Goal: Task Accomplishment & Management: Use online tool/utility

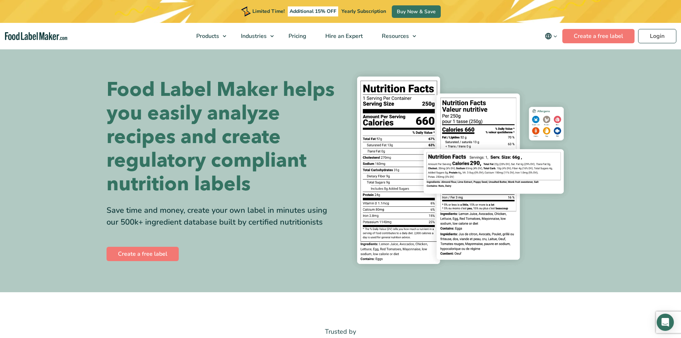
click at [657, 28] on nav "Products Food Nutrition Labelling Supplements Formulation & Labelling Industrie…" at bounding box center [340, 36] width 681 height 26
click at [657, 34] on link "Login" at bounding box center [657, 36] width 38 height 14
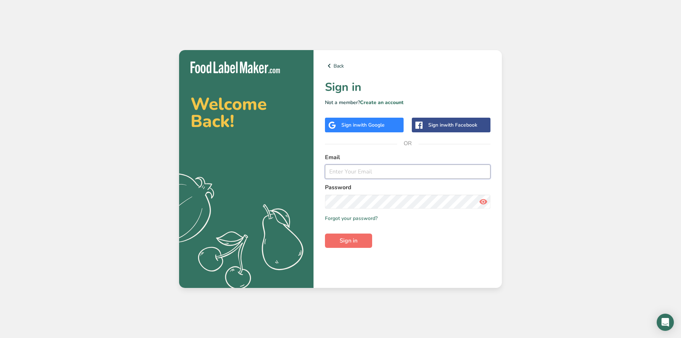
type input "[PERSON_NAME][EMAIL_ADDRESS][PERSON_NAME][DOMAIN_NAME]"
click at [355, 238] on span "Sign in" at bounding box center [349, 240] width 18 height 9
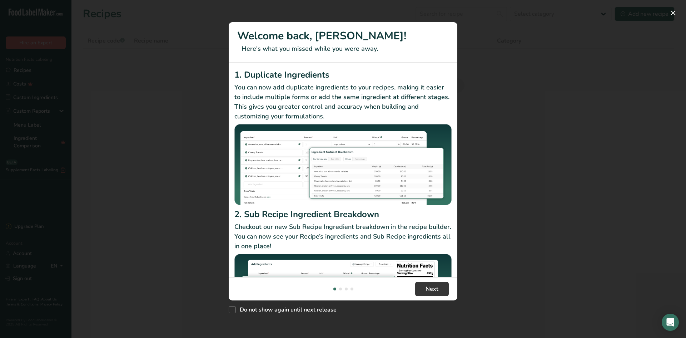
click at [232, 313] on div "Do not show again until next release" at bounding box center [343, 307] width 229 height 15
click at [232, 310] on span "New Features" at bounding box center [232, 309] width 7 height 7
click at [232, 310] on input "Do not show again until next release" at bounding box center [231, 309] width 5 height 5
checkbox input "true"
click at [424, 291] on button "Next" at bounding box center [432, 289] width 34 height 14
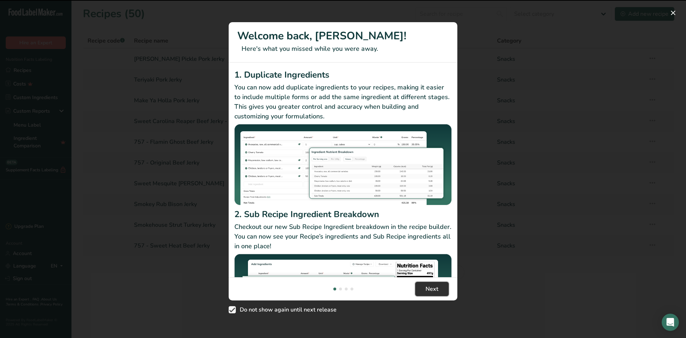
scroll to position [0, 223]
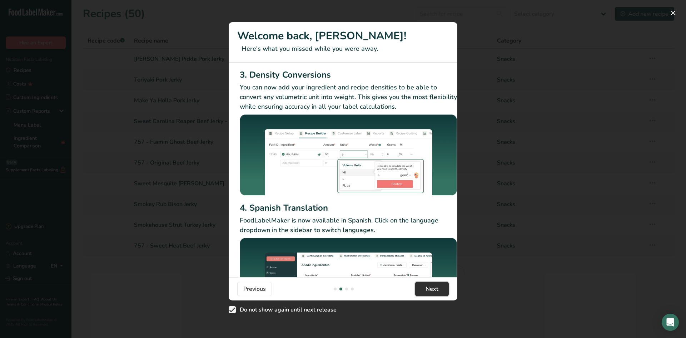
click at [427, 285] on span "Next" at bounding box center [432, 289] width 13 height 9
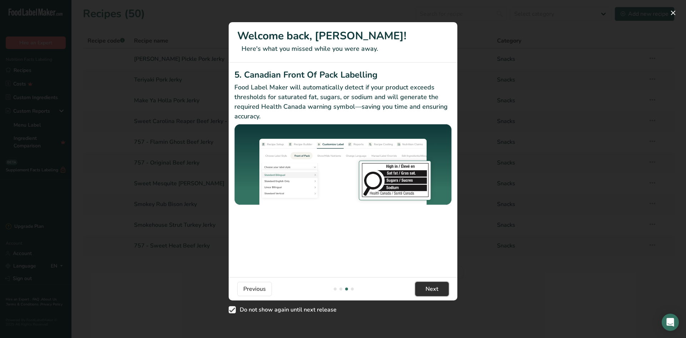
click at [427, 285] on span "Next" at bounding box center [432, 289] width 13 height 9
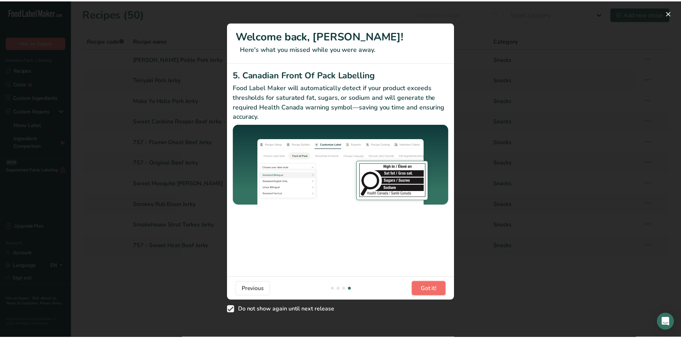
scroll to position [0, 681]
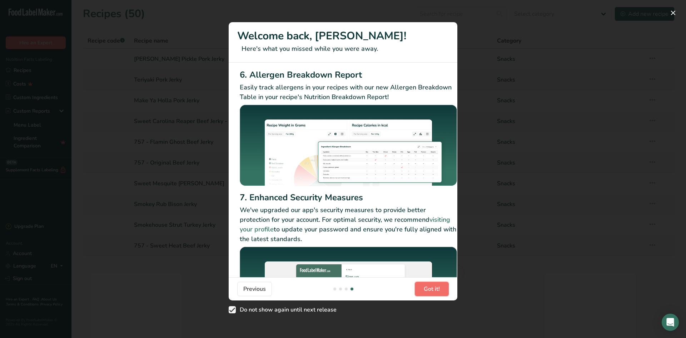
click at [427, 285] on span "Got it!" at bounding box center [432, 289] width 16 height 9
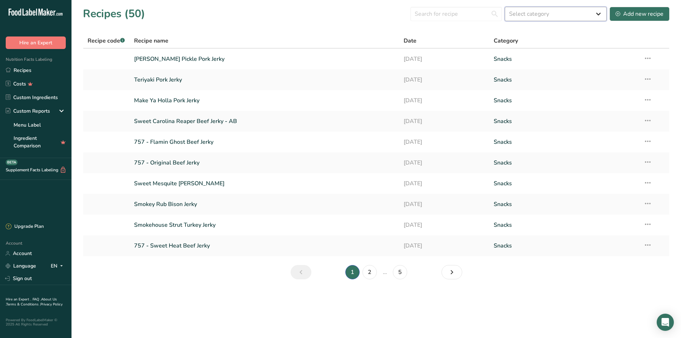
click at [551, 16] on select "Select category All Baked Goods [GEOGRAPHIC_DATA] Confectionery Cooked Meals, S…" at bounding box center [556, 14] width 102 height 14
click at [467, 13] on input "text" at bounding box center [456, 14] width 92 height 14
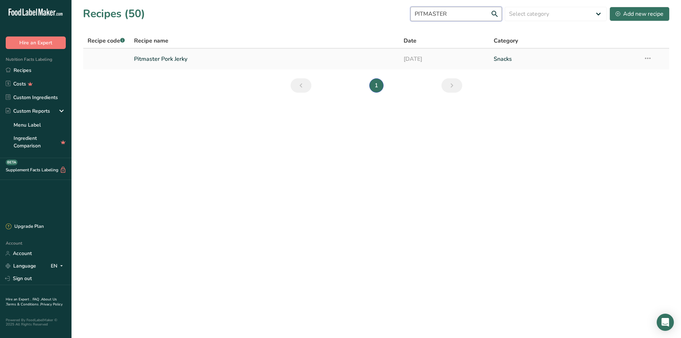
type input "PITMASTER"
click at [173, 59] on link "Pitmaster Pork Jerky" at bounding box center [264, 58] width 261 height 15
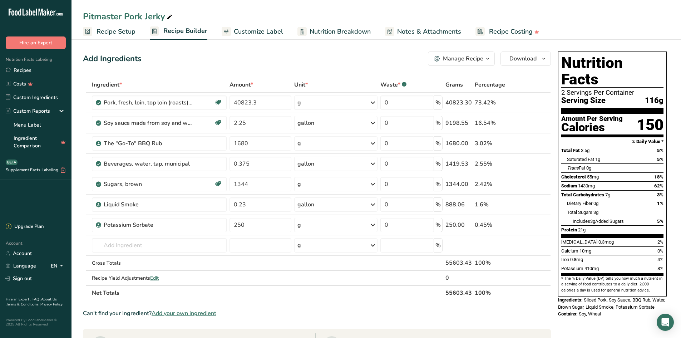
click at [337, 29] on span "Nutrition Breakdown" at bounding box center [340, 32] width 61 height 10
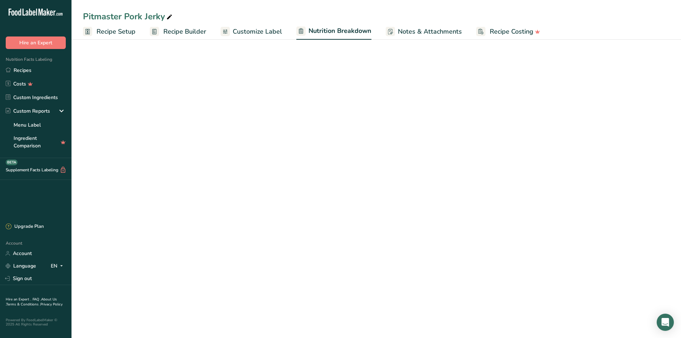
select select "Calories"
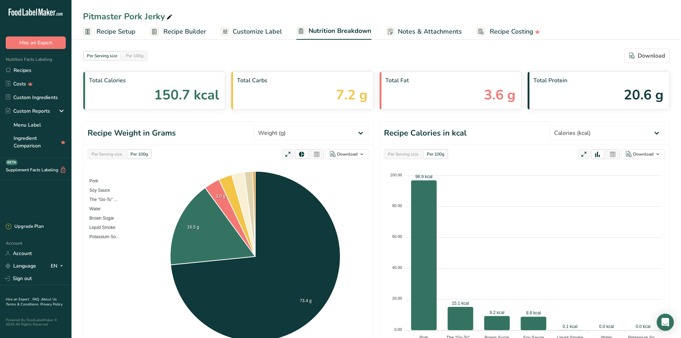
click at [403, 37] on link "Notes & Attachments" at bounding box center [424, 32] width 76 height 16
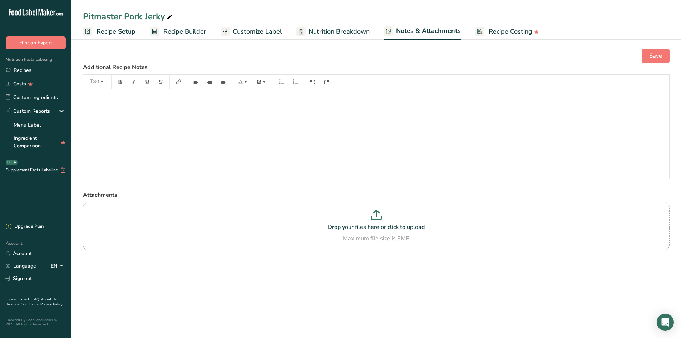
click at [343, 35] on span "Nutrition Breakdown" at bounding box center [338, 32] width 61 height 10
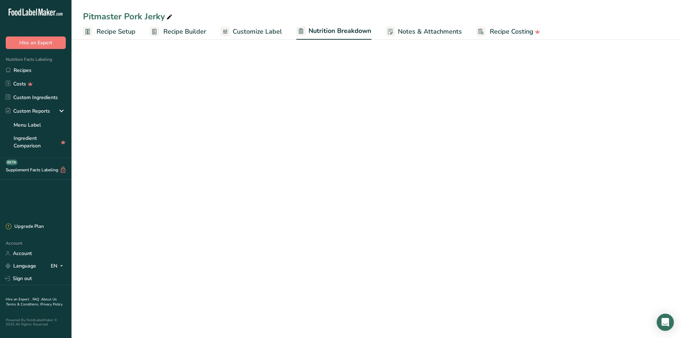
select select "Calories"
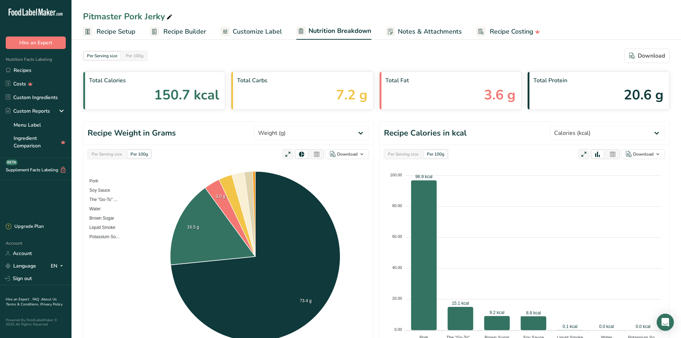
click at [266, 38] on link "Customize Label" at bounding box center [251, 32] width 61 height 16
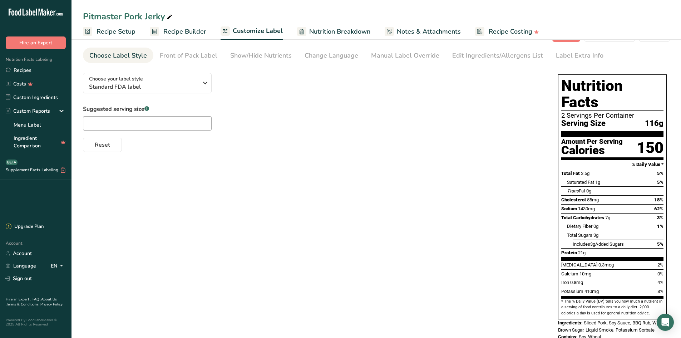
scroll to position [33, 0]
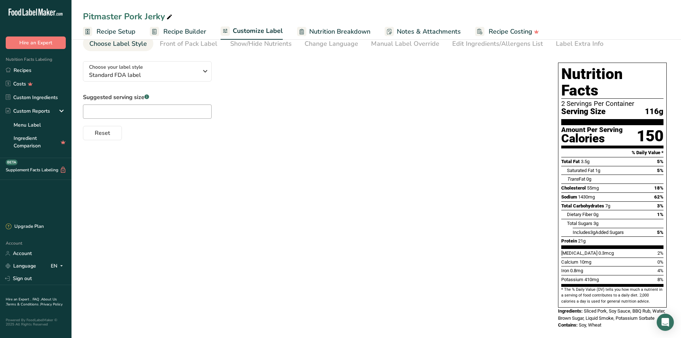
drag, startPoint x: 553, startPoint y: 295, endPoint x: 604, endPoint y: 318, distance: 55.7
click at [604, 318] on div "Choose your label style Standard FDA label USA (FDA) Standard FDA label Tabular…" at bounding box center [376, 195] width 587 height 280
copy div "Ingredients: Sliced Pork, Soy Sauce, BBQ Rub, Water, Brown Sugar, Liquid Smoke,…"
